Goal: Task Accomplishment & Management: Use online tool/utility

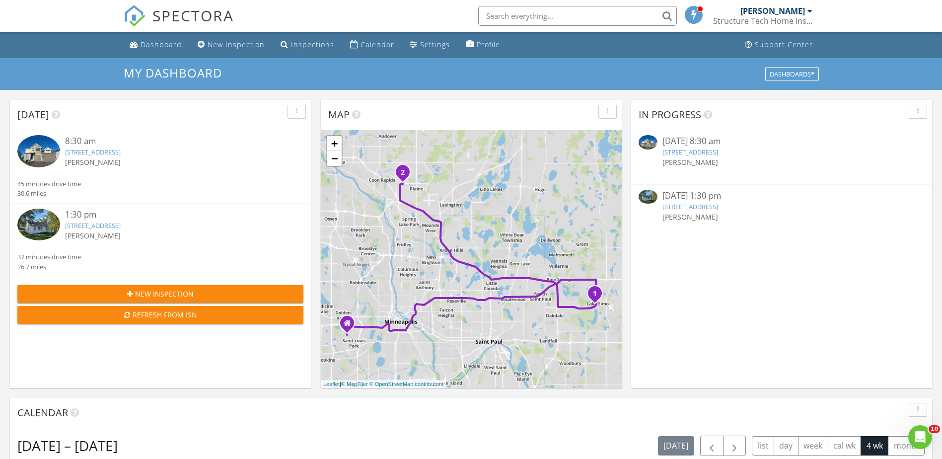
click at [706, 204] on link "10902 7th Street Northeast, Blaine, MN 55434" at bounding box center [690, 206] width 56 height 9
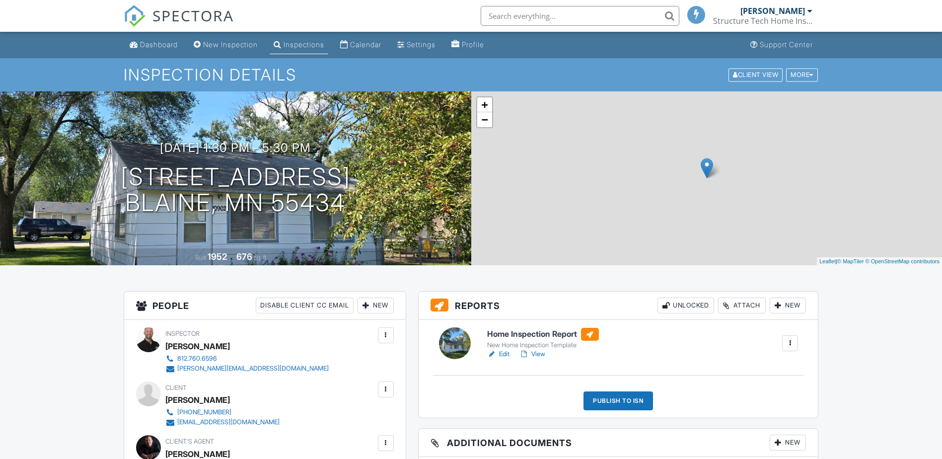
click at [528, 333] on h6 "Home Inspection Report" at bounding box center [543, 334] width 112 height 13
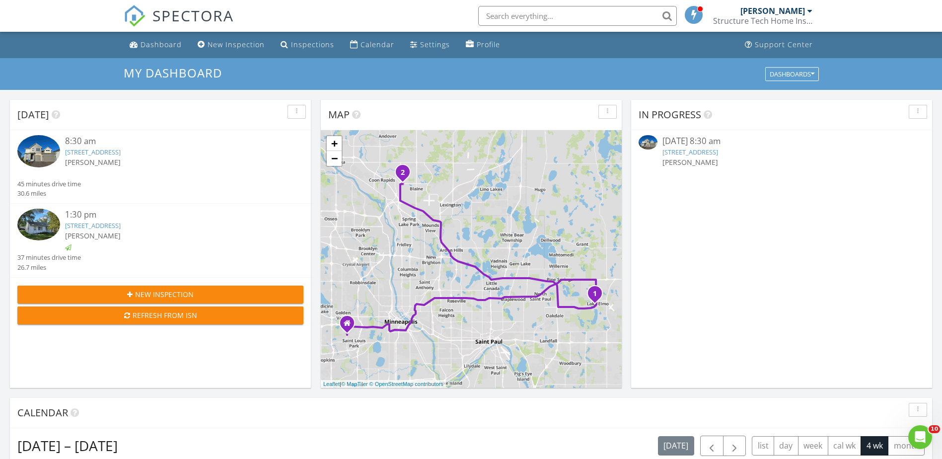
click at [718, 149] on link "[STREET_ADDRESS]" at bounding box center [690, 151] width 56 height 9
